Goal: Task Accomplishment & Management: Complete application form

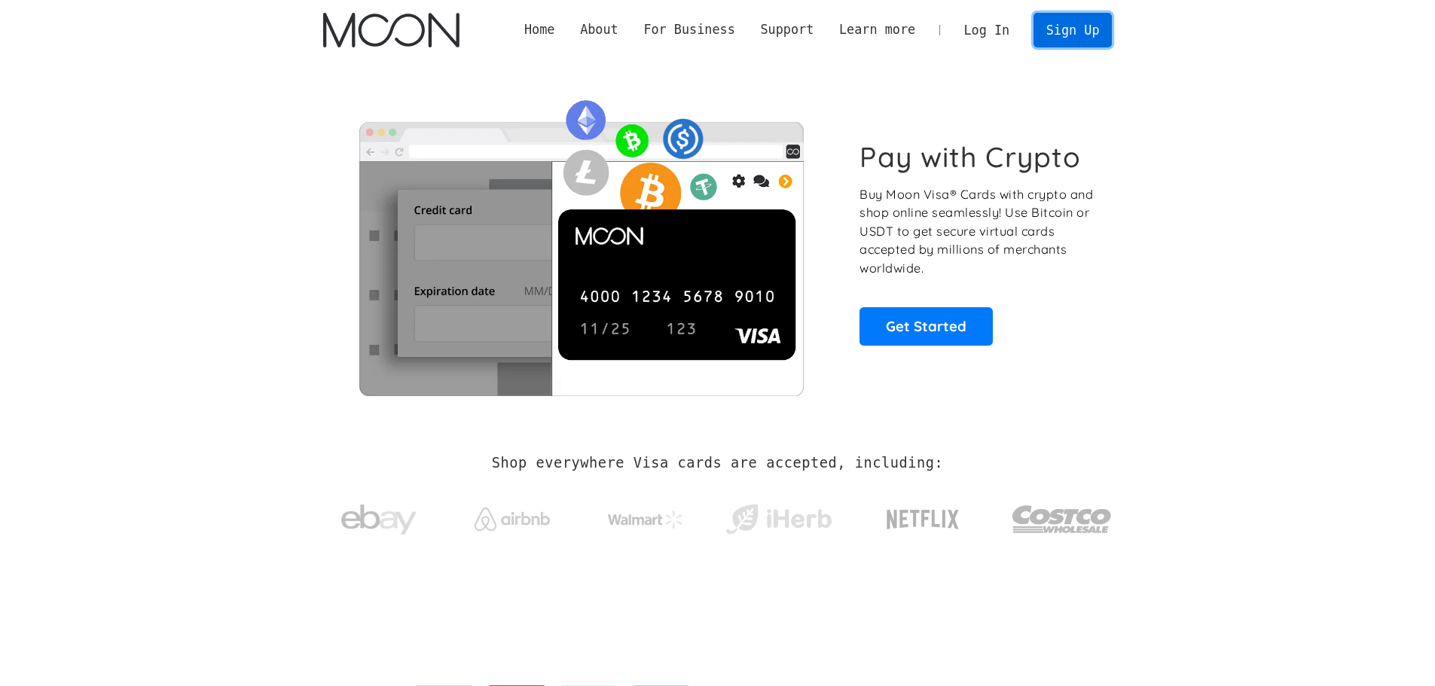
click at [1102, 41] on link "Sign Up" at bounding box center [1073, 30] width 78 height 34
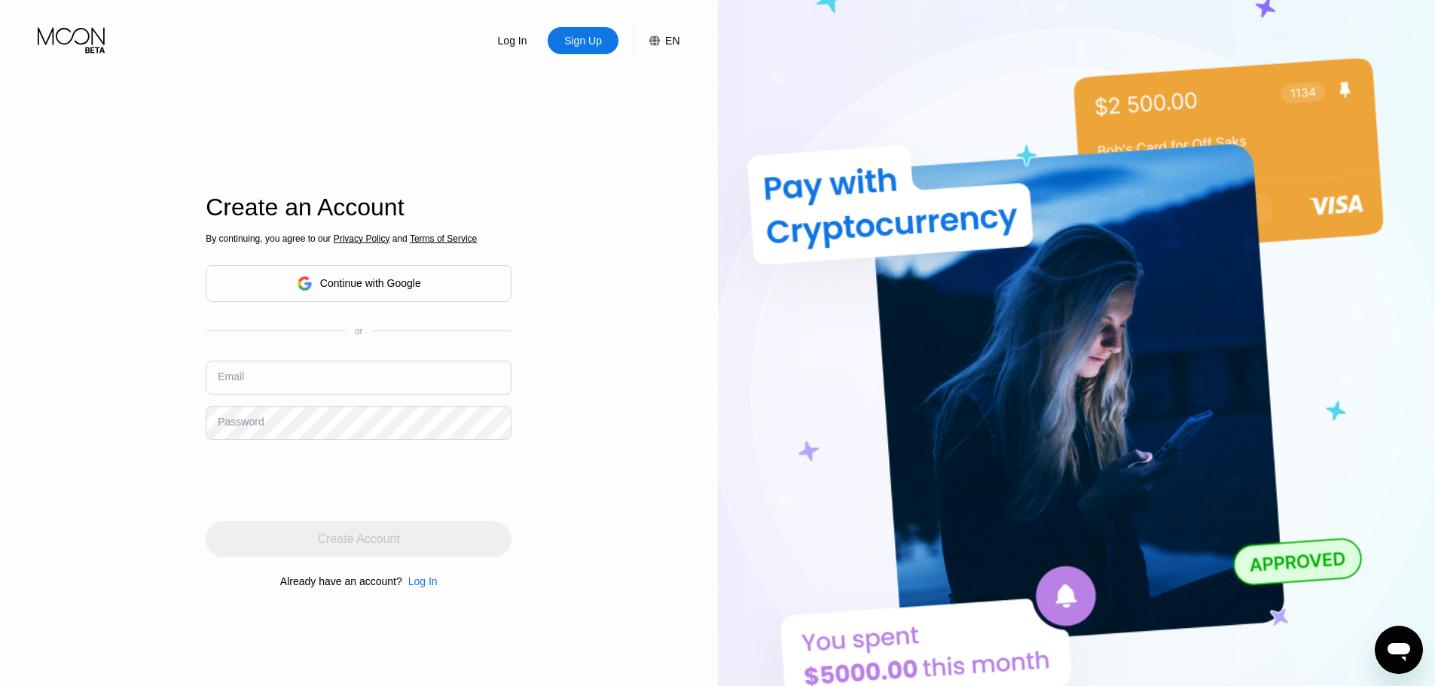
click at [278, 385] on input "text" at bounding box center [359, 378] width 306 height 34
paste input "[EMAIL_ADDRESS][DOMAIN_NAME]"
type input "[EMAIL_ADDRESS][DOMAIN_NAME]"
click at [253, 428] on div "Password" at bounding box center [241, 422] width 46 height 12
click at [261, 417] on div "Password" at bounding box center [241, 422] width 46 height 12
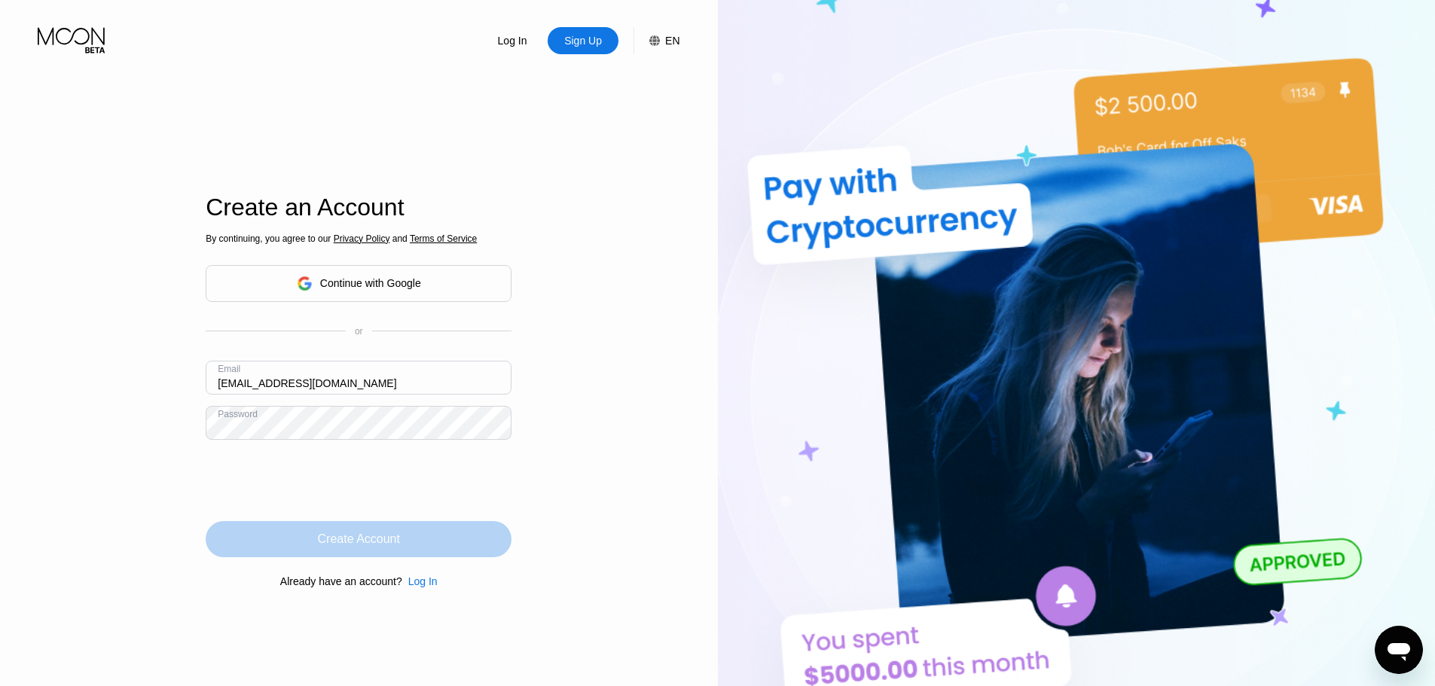
click at [328, 542] on div "Create Account" at bounding box center [359, 539] width 82 height 15
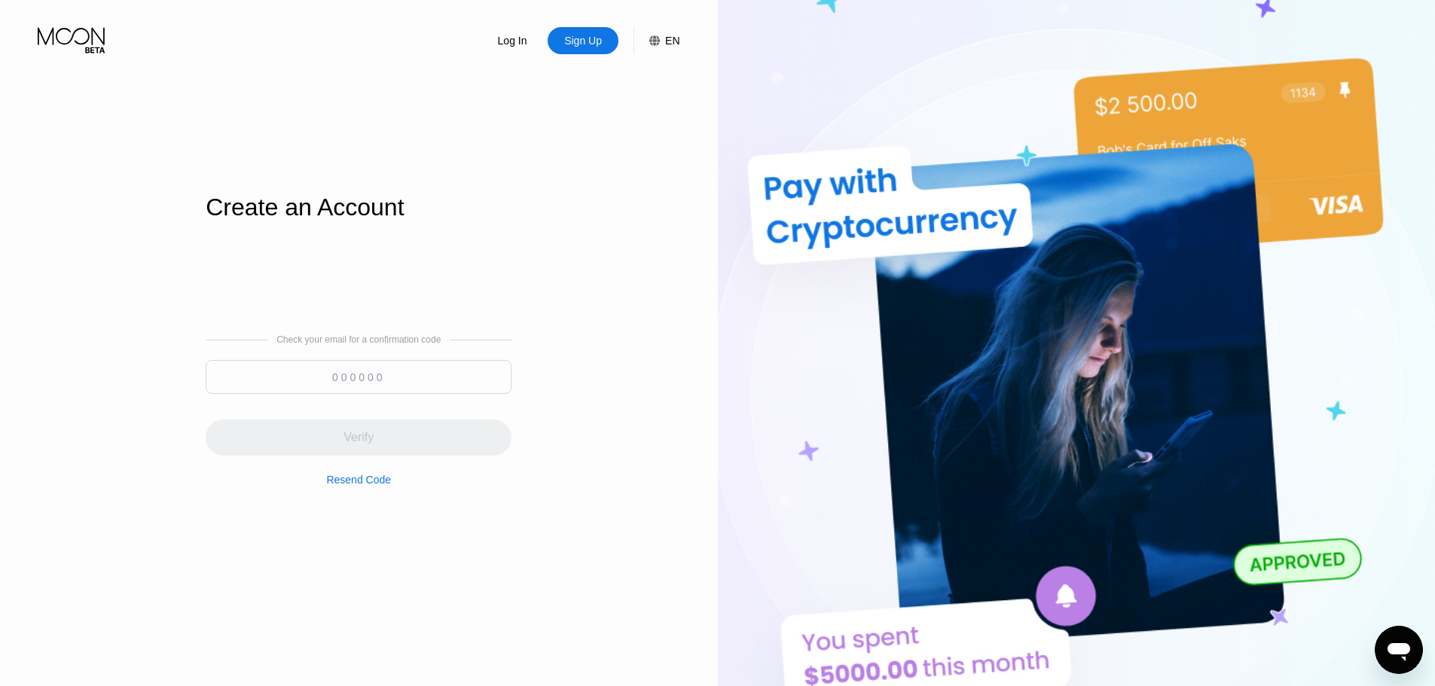
click at [322, 381] on input at bounding box center [359, 377] width 306 height 34
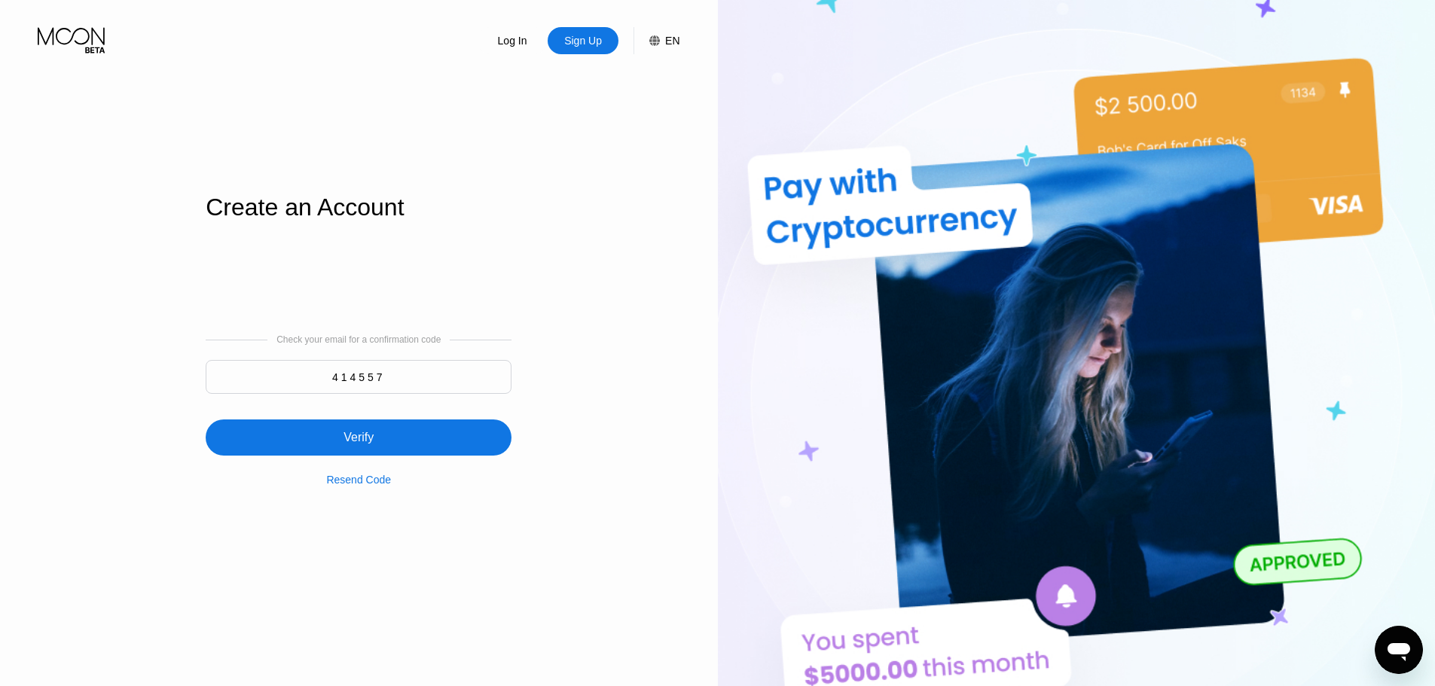
type input "414557"
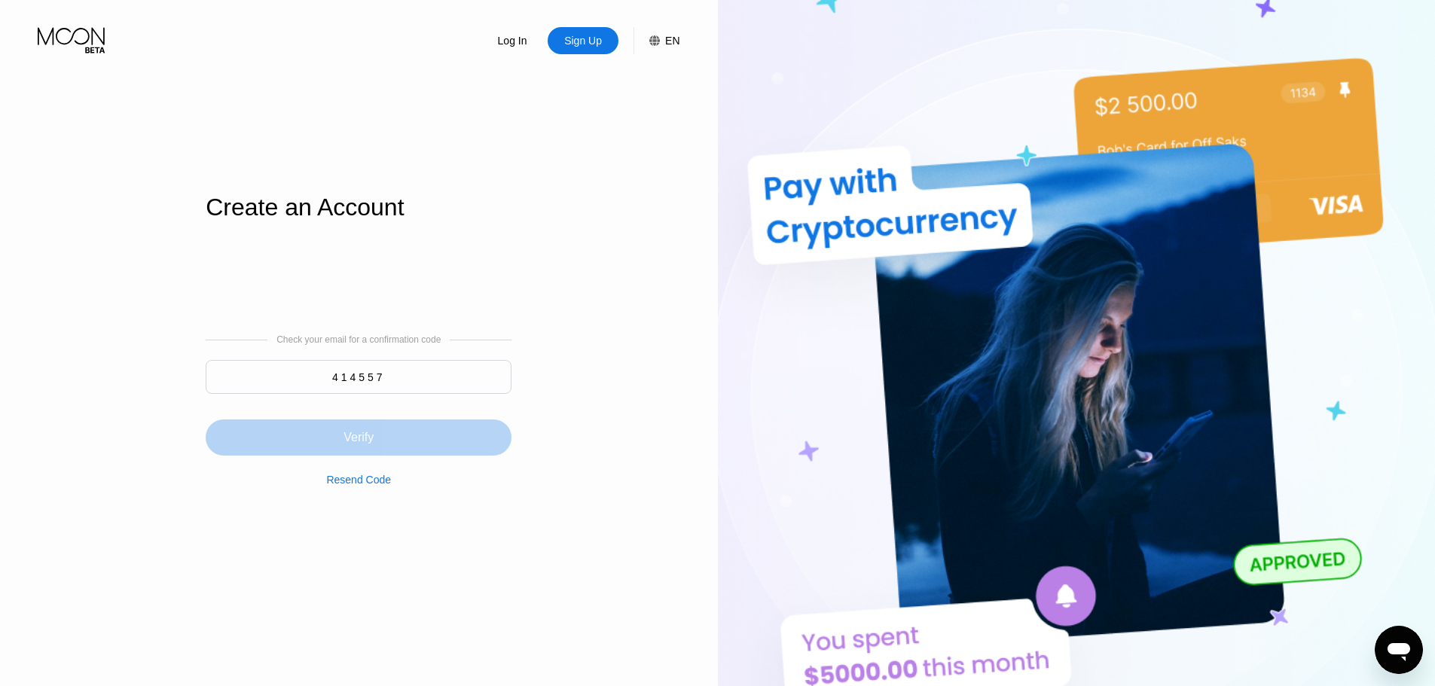
click at [429, 456] on div "Verify" at bounding box center [359, 438] width 306 height 36
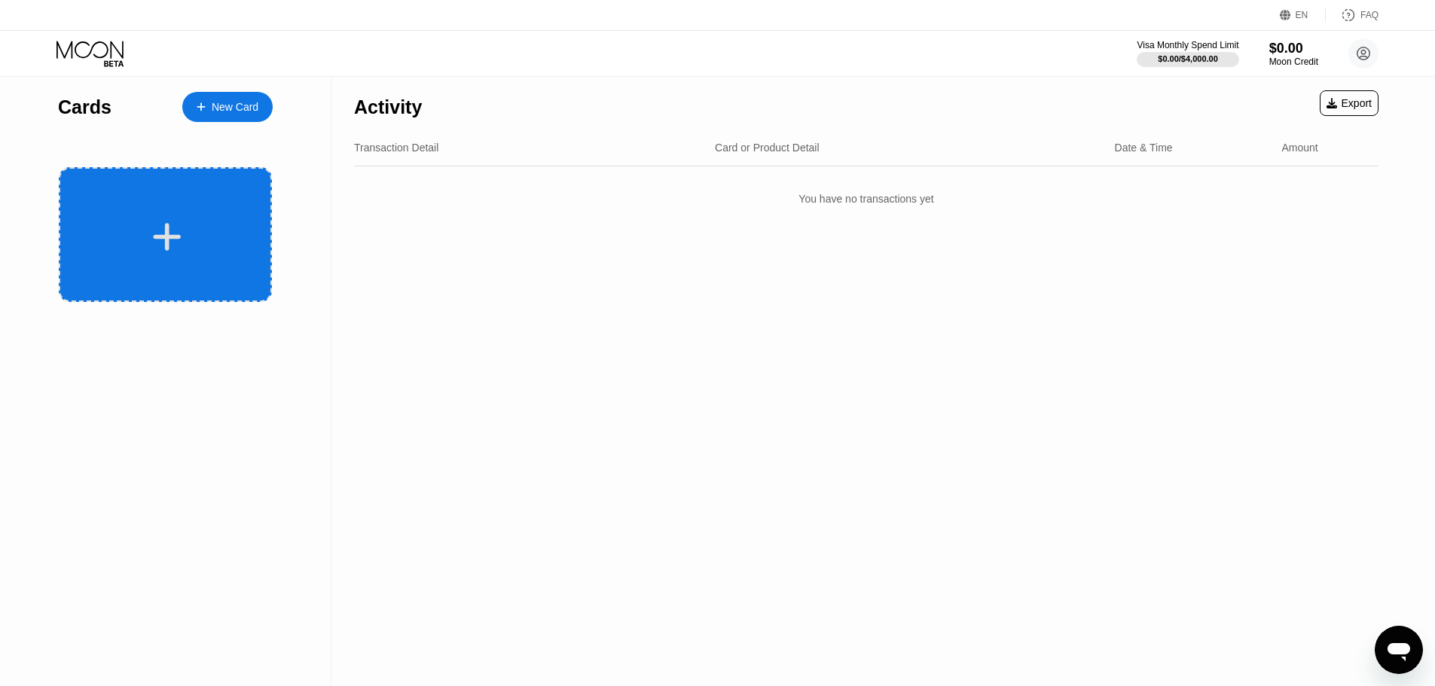
click at [167, 232] on icon at bounding box center [168, 237] width 28 height 28
